Goal: Check status: Check status

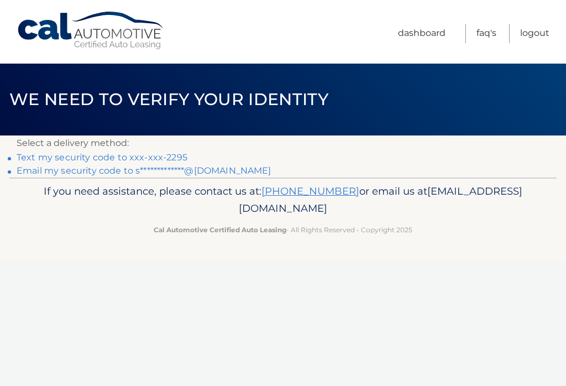
click at [71, 152] on link "Text my security code to xxx-xxx-2295" at bounding box center [102, 157] width 171 height 11
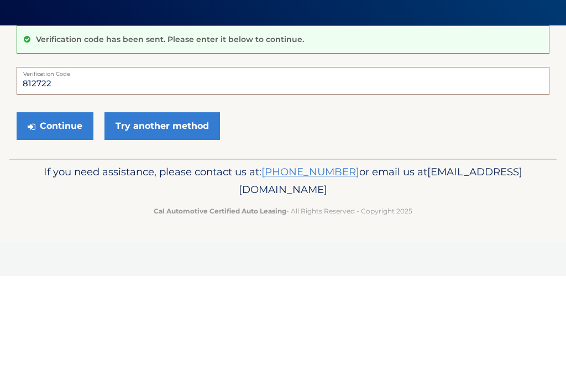
type input "812722"
click at [45, 222] on button "Continue" at bounding box center [55, 236] width 77 height 28
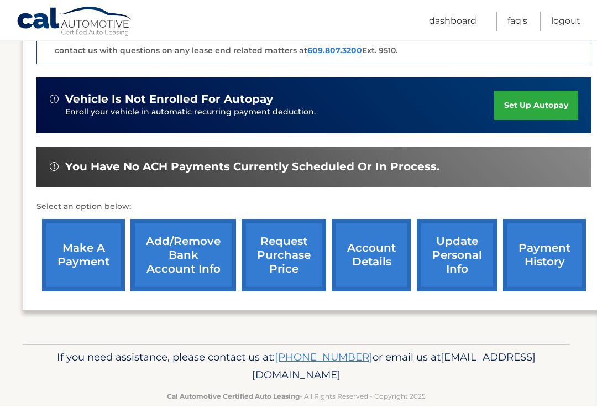
scroll to position [325, 3]
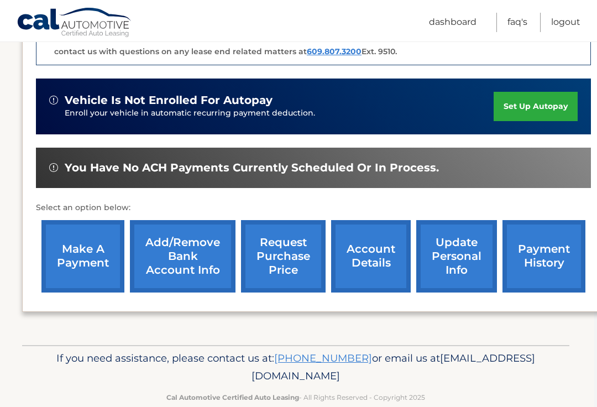
click at [375, 249] on link "account details" at bounding box center [371, 256] width 80 height 72
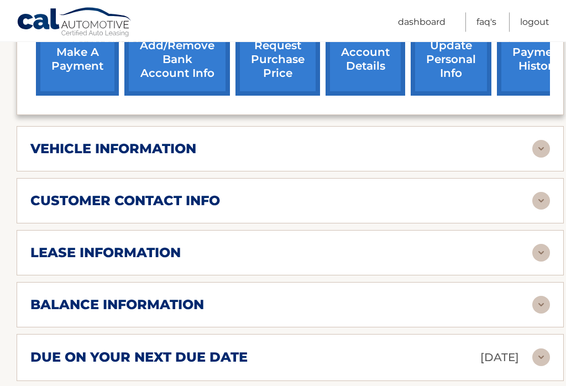
scroll to position [464, 0]
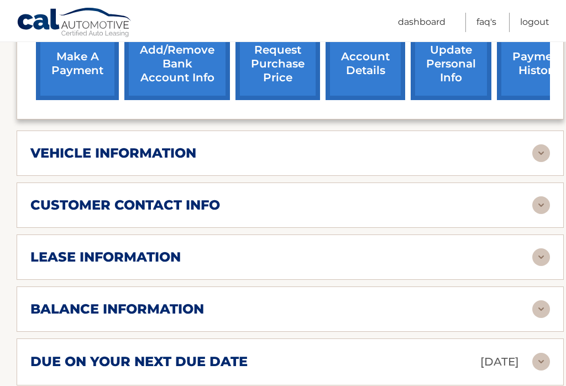
click at [350, 254] on div "lease information" at bounding box center [281, 257] width 502 height 17
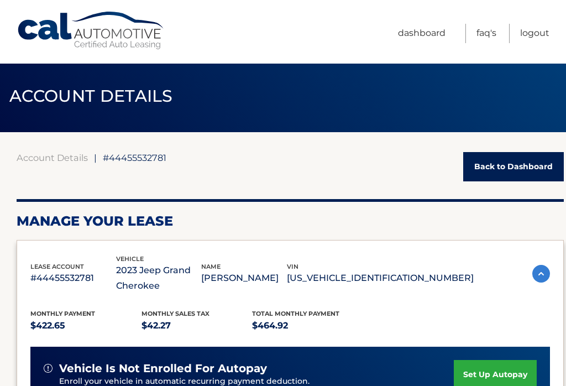
scroll to position [0, 0]
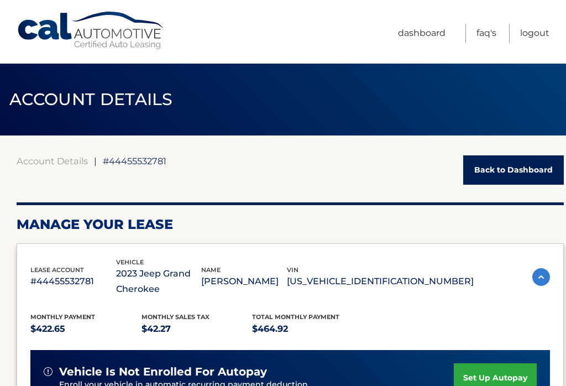
click at [502, 175] on link "Back to Dashboard" at bounding box center [513, 169] width 101 height 29
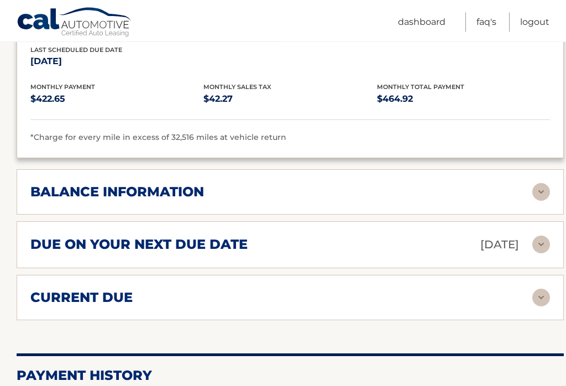
scroll to position [789, 0]
click at [405, 193] on div "balance information" at bounding box center [281, 192] width 502 height 17
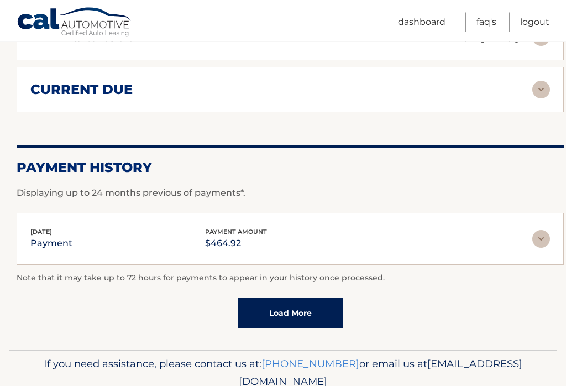
scroll to position [1154, 0]
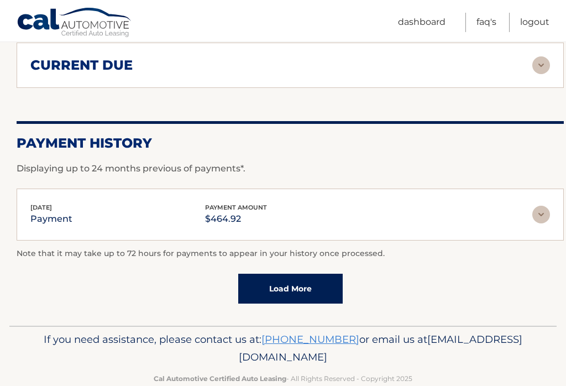
click at [290, 282] on link "Load More" at bounding box center [290, 289] width 105 height 30
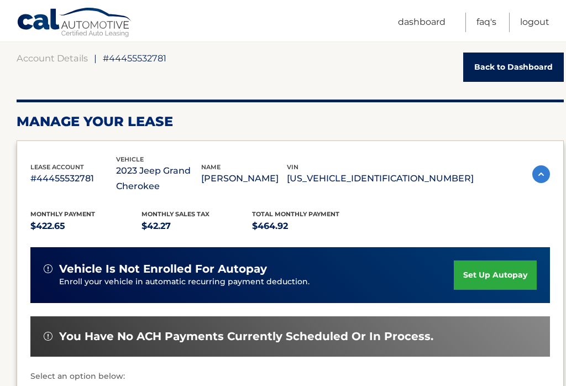
scroll to position [102, 0]
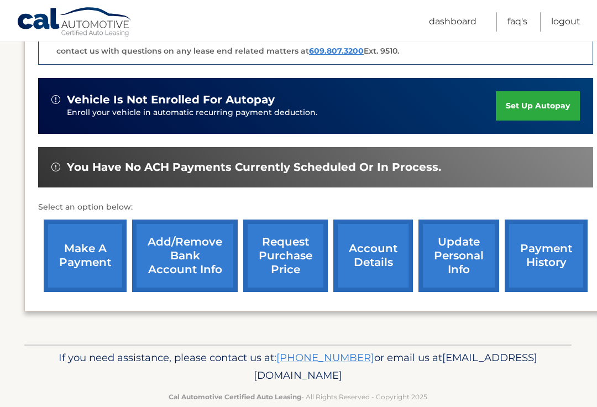
scroll to position [325, 1]
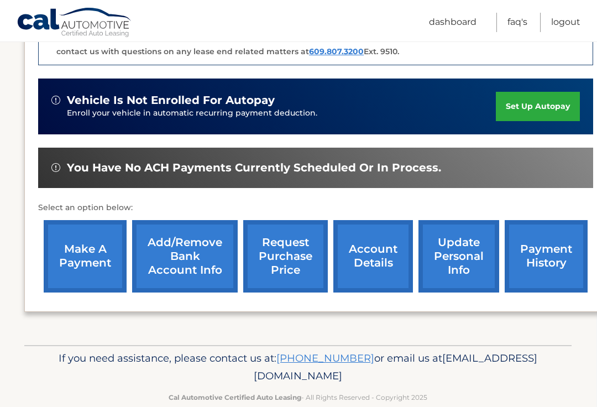
click at [290, 259] on link "request purchase price" at bounding box center [285, 256] width 85 height 72
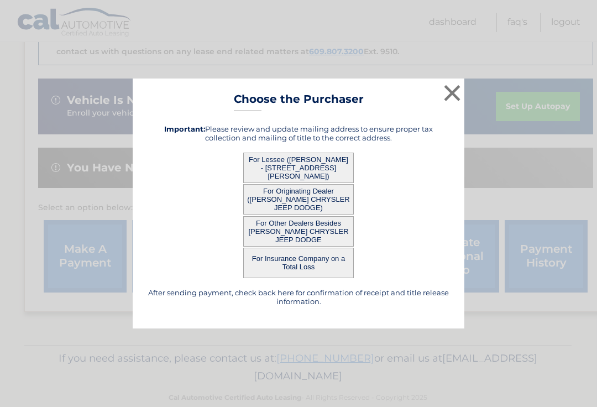
click at [456, 104] on button "×" at bounding box center [452, 93] width 22 height 22
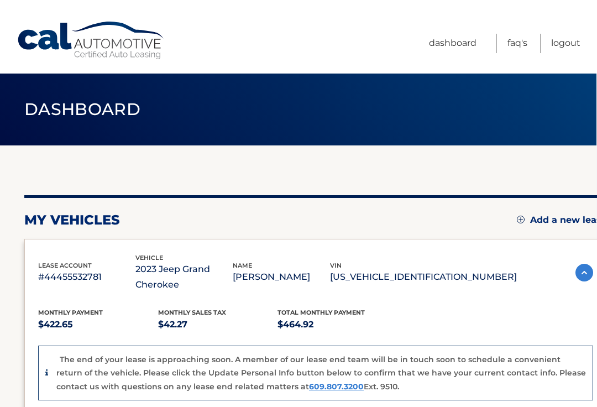
scroll to position [0, 1]
